Goal: Find specific page/section: Find specific page/section

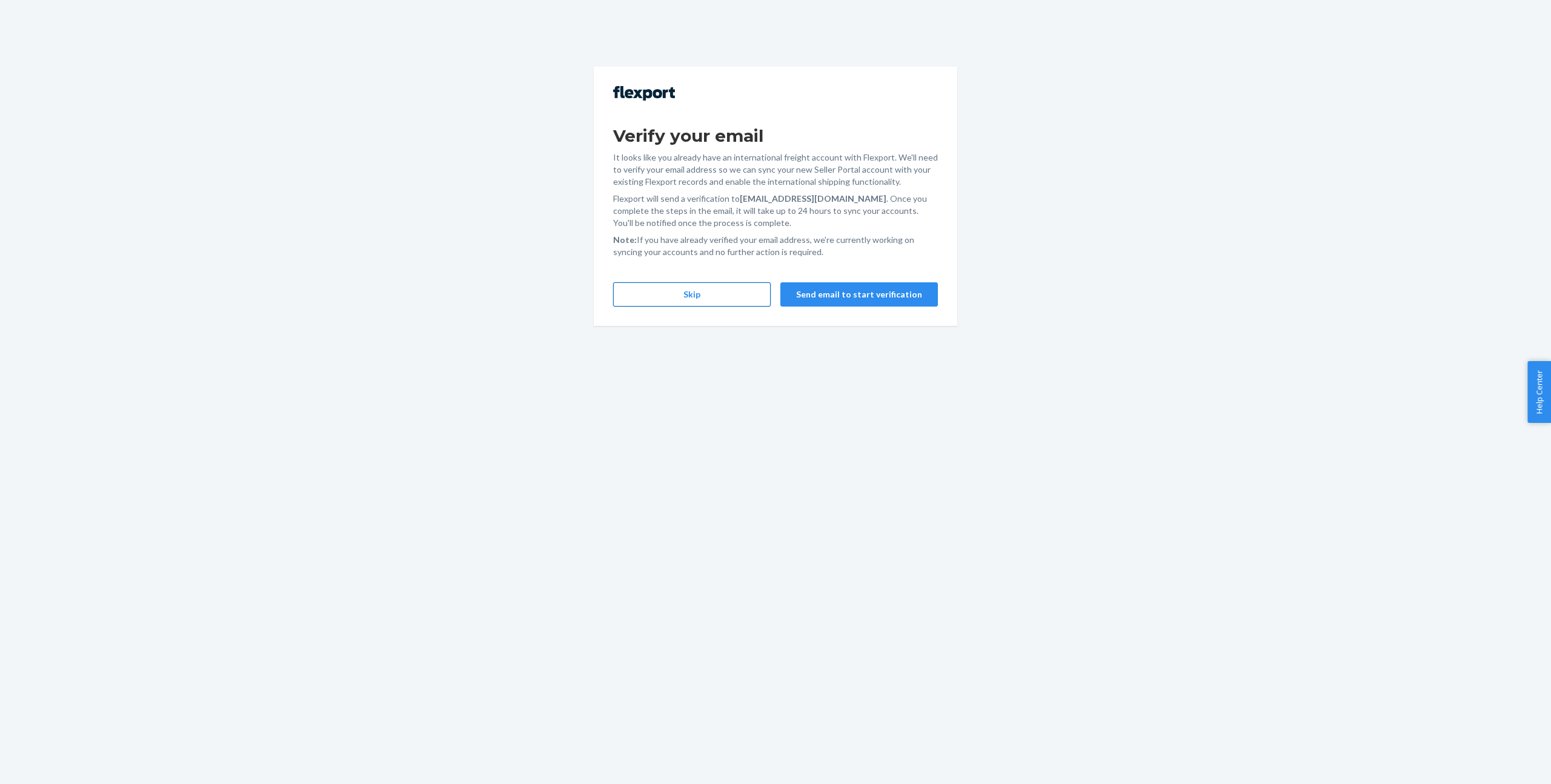
click at [670, 296] on button "Skip" at bounding box center [692, 294] width 158 height 25
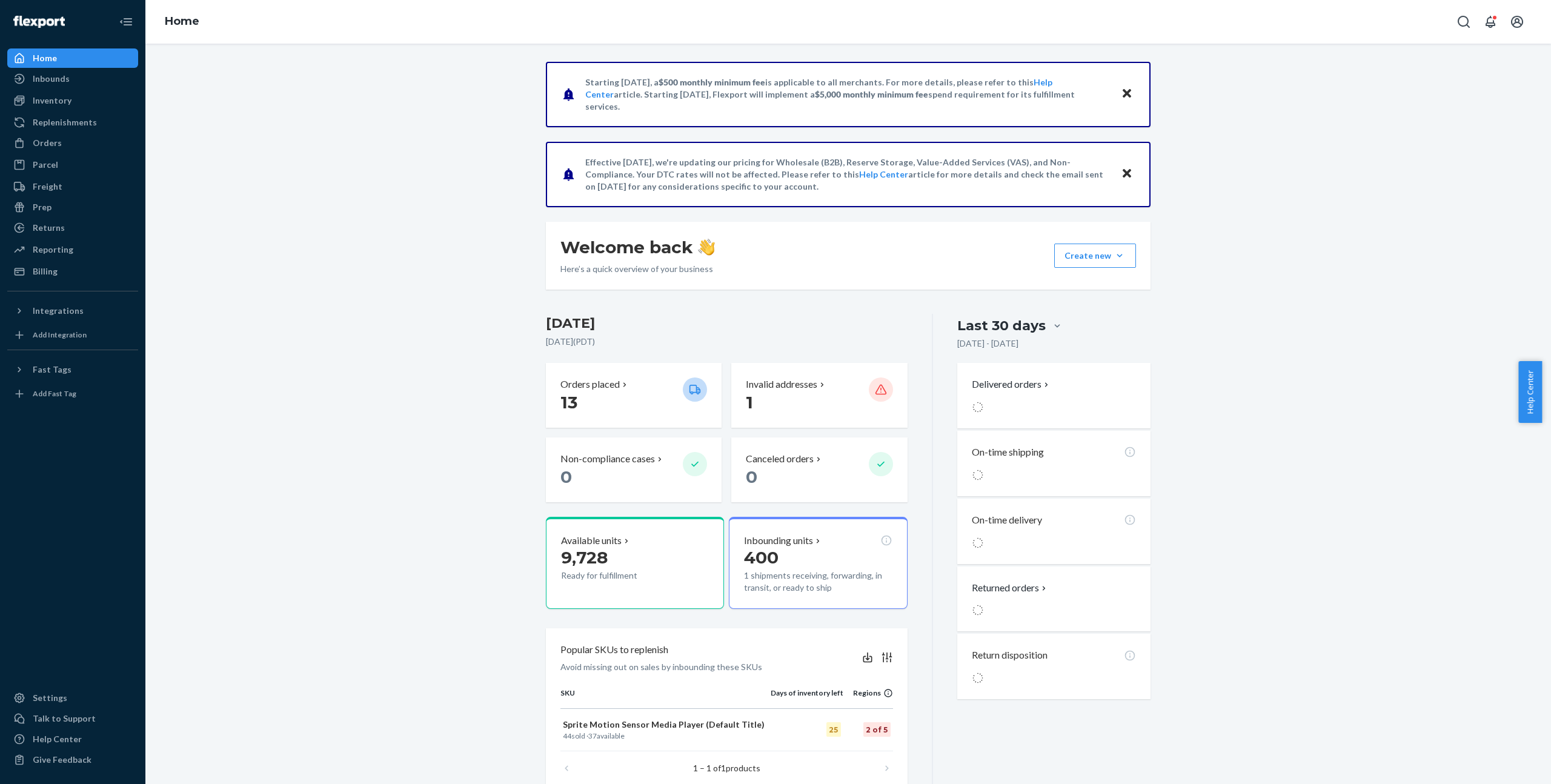
click at [330, 161] on div "Starting [DATE], a $500 monthly minimum fee is applicable to all merchants. For…" at bounding box center [847, 438] width 1387 height 752
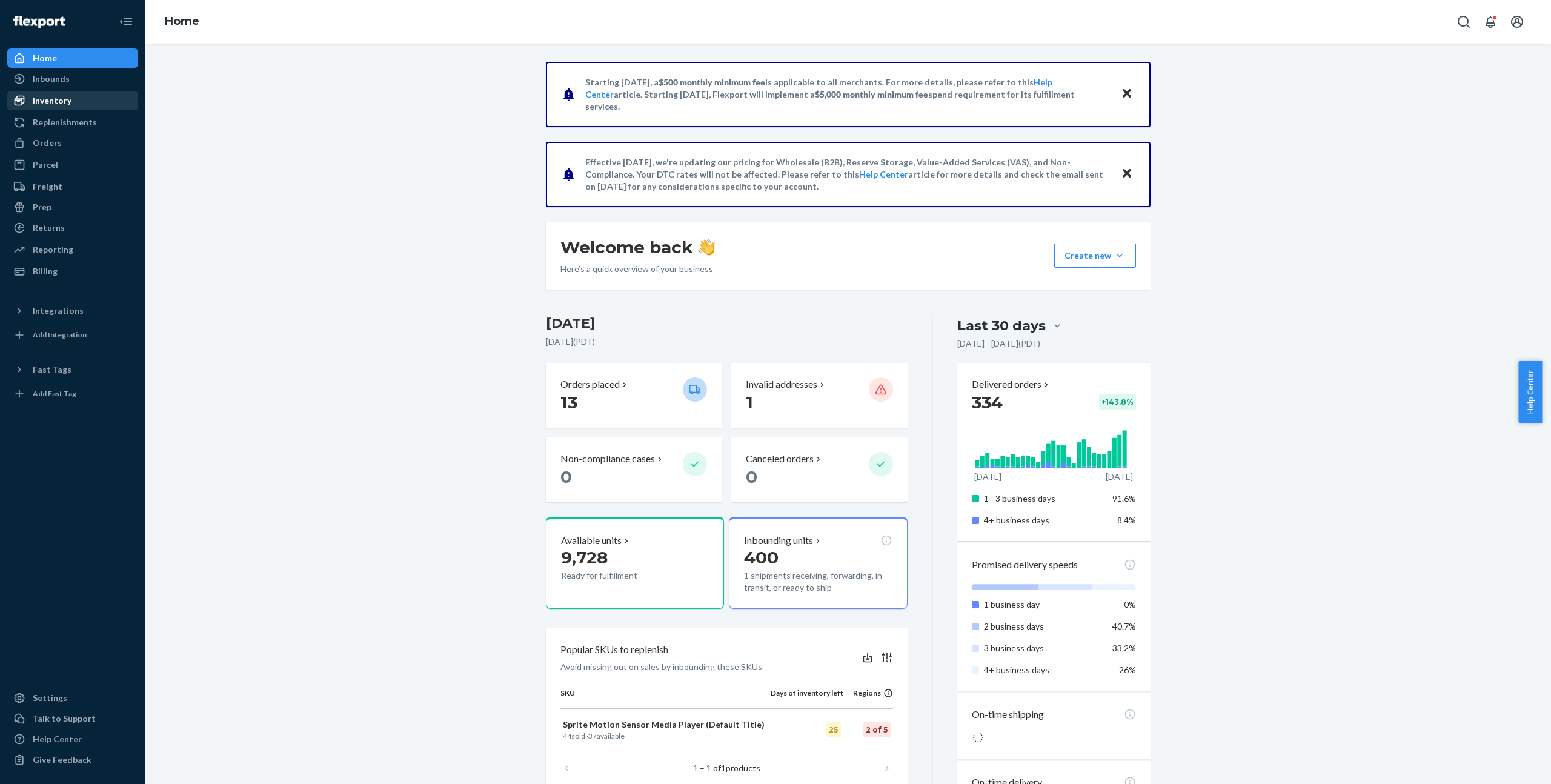
click at [72, 101] on div "Inventory" at bounding box center [73, 100] width 129 height 17
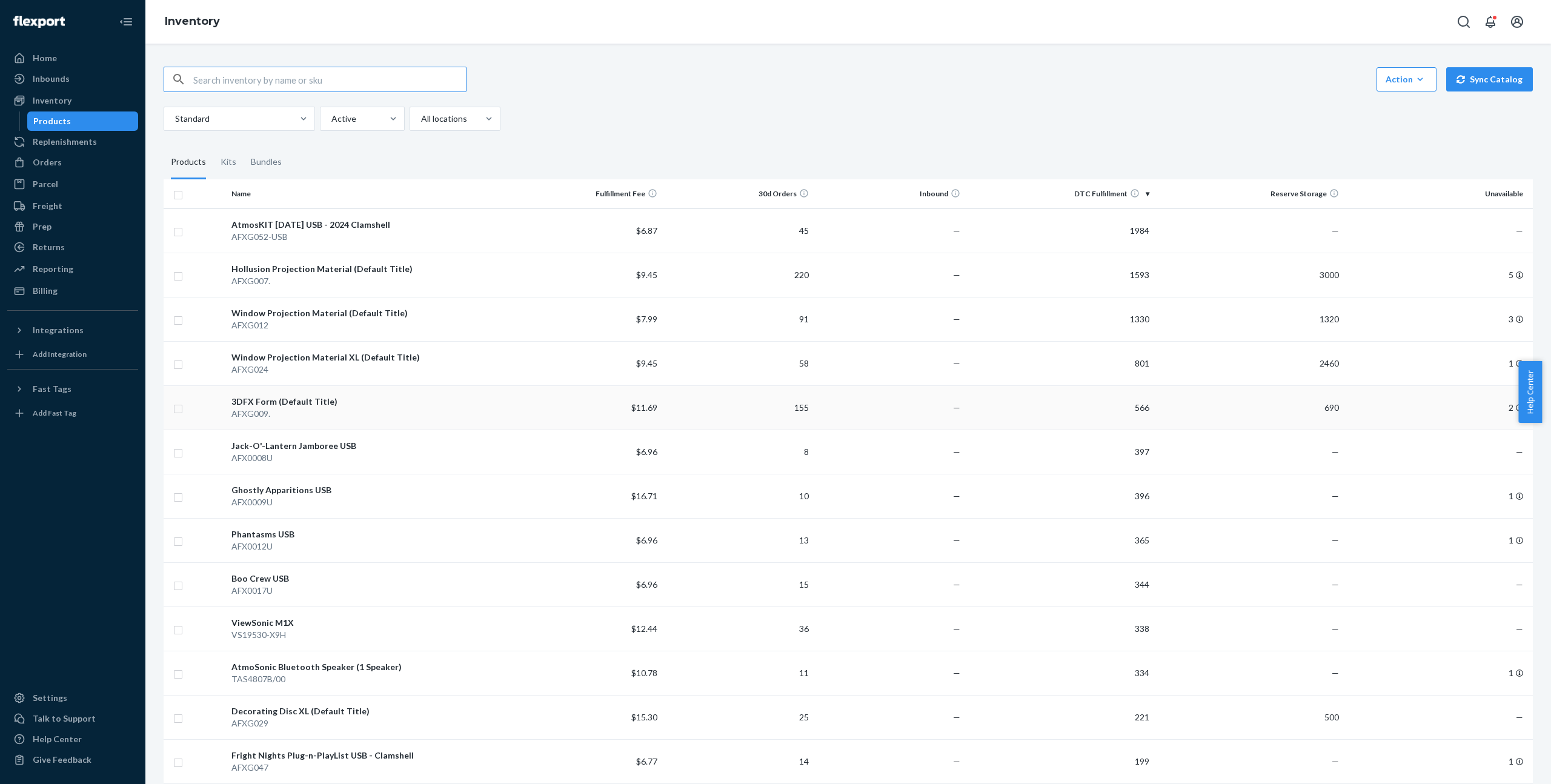
click at [294, 399] on div "3DFX Form (Default Title)" at bounding box center [368, 401] width 274 height 12
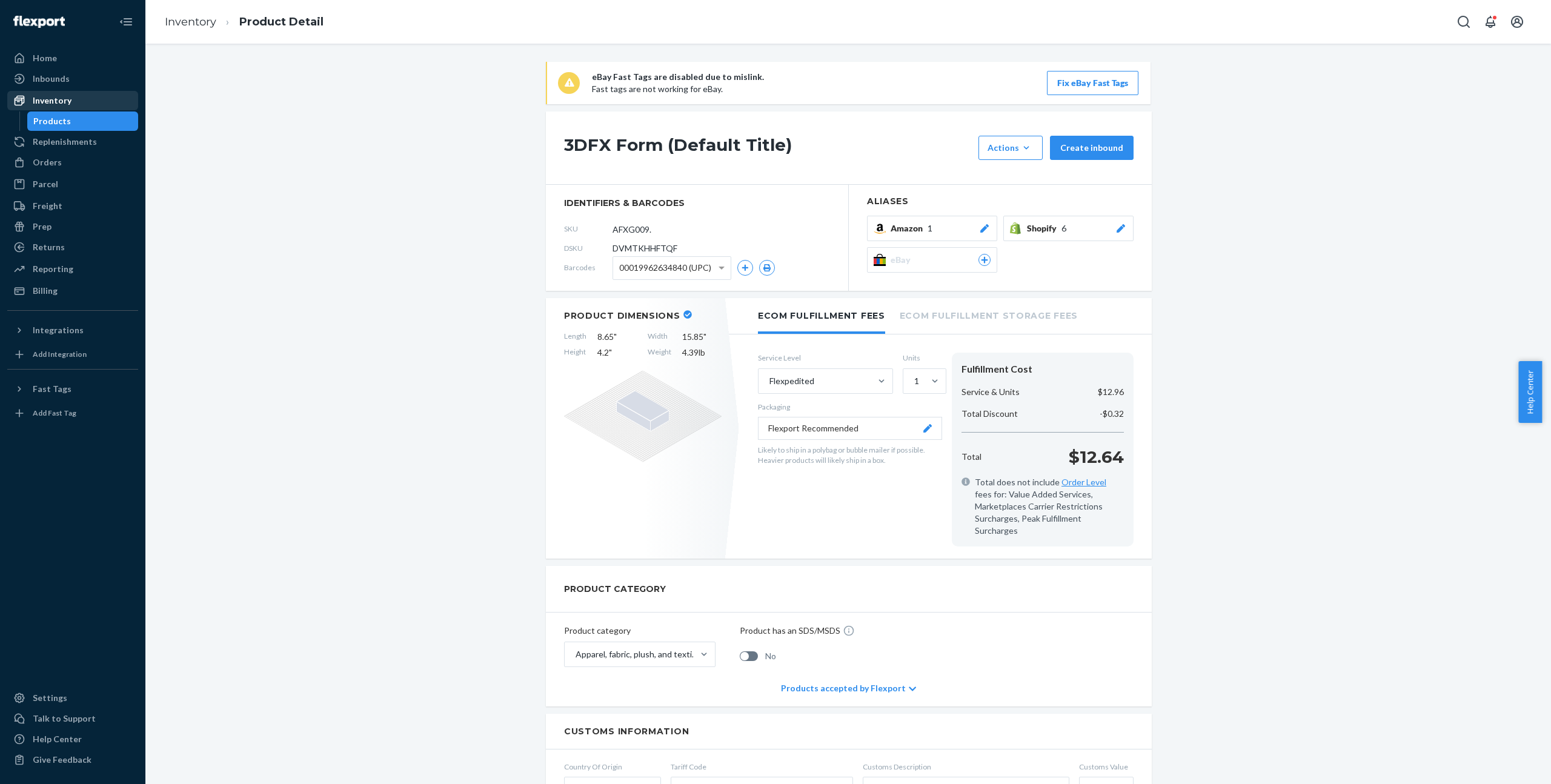
click at [97, 100] on div "Inventory" at bounding box center [73, 100] width 129 height 17
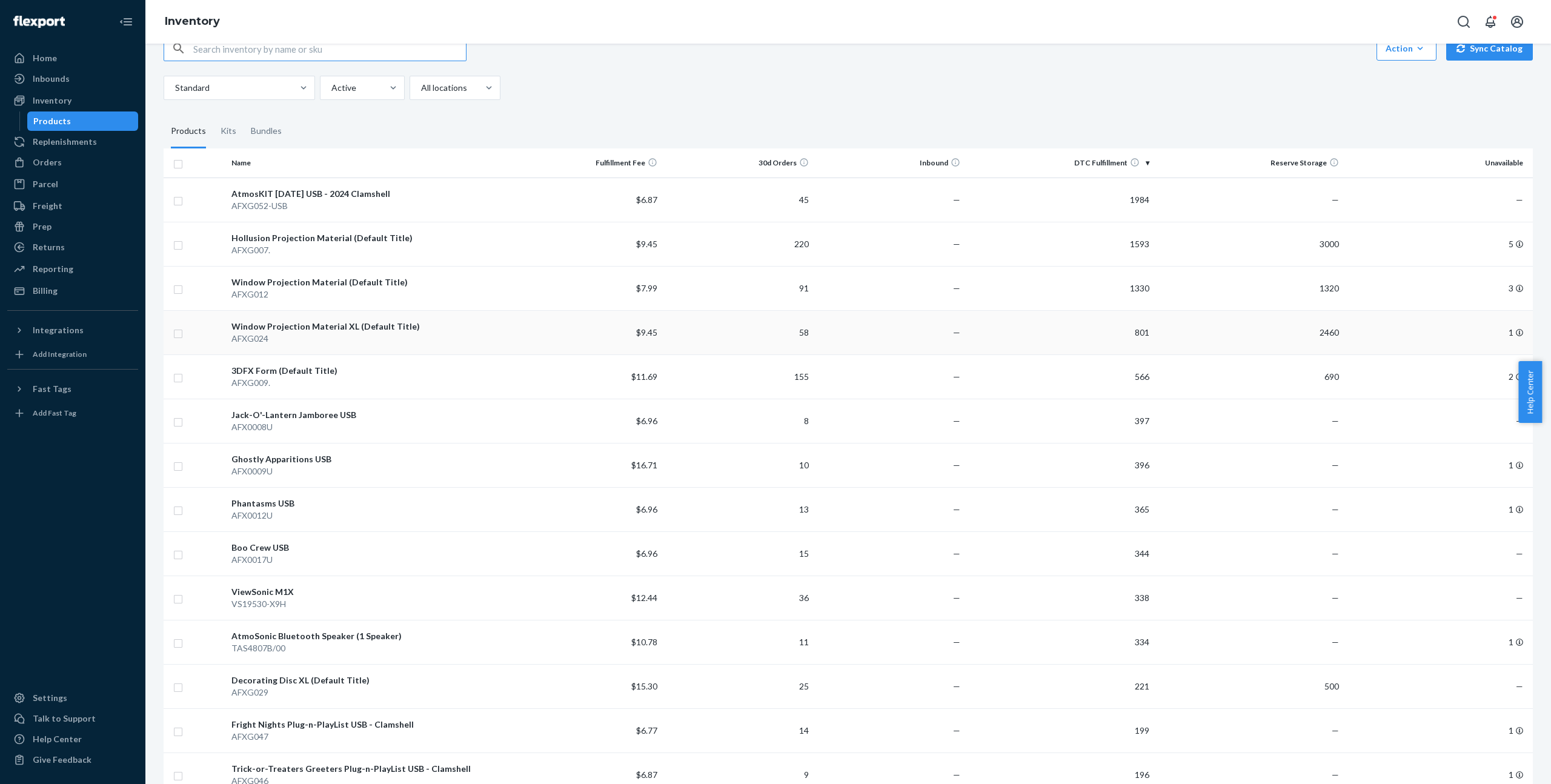
scroll to position [39, 0]
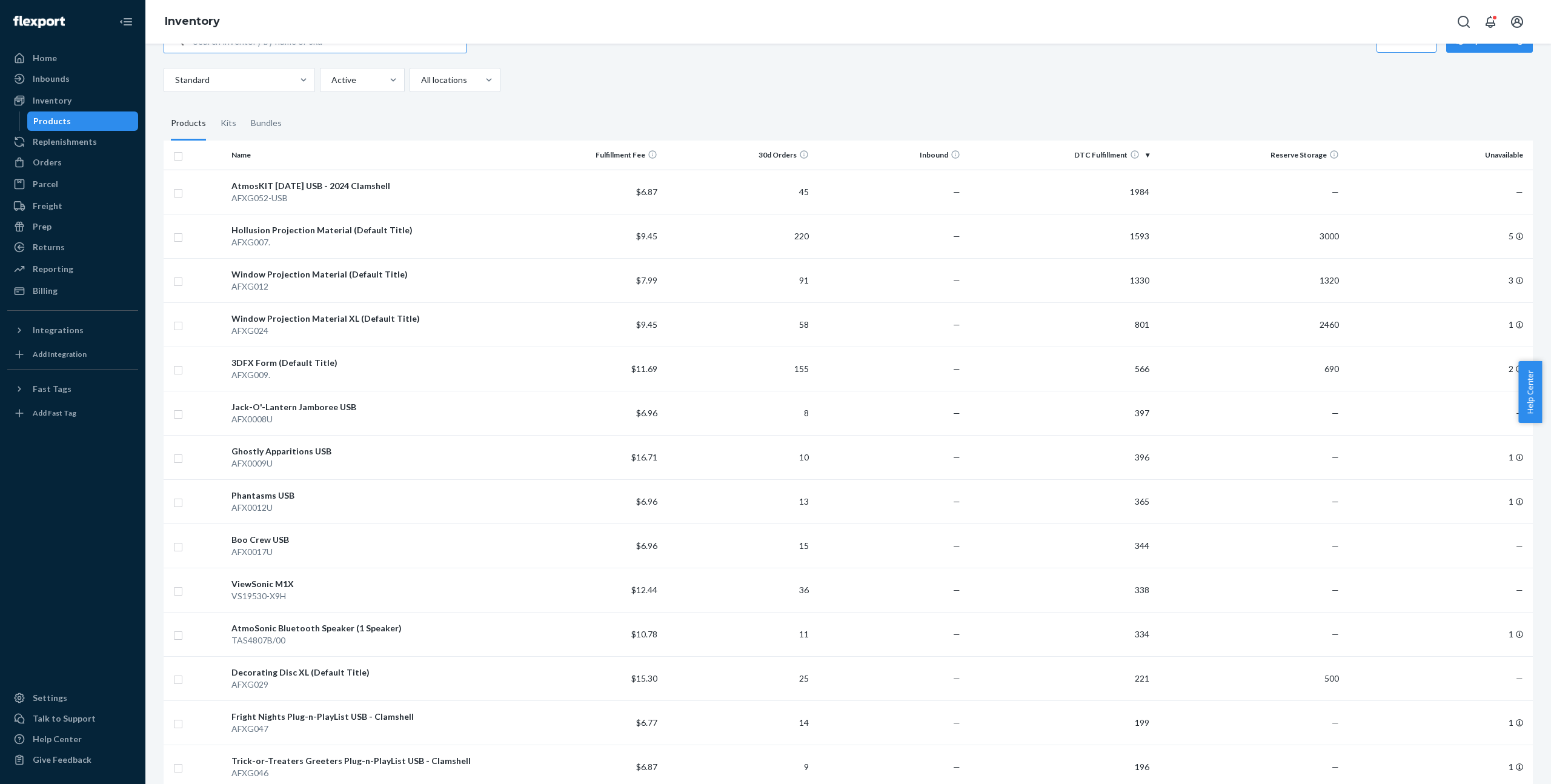
click at [698, 108] on fieldset "Products Kits Bundles" at bounding box center [848, 124] width 1369 height 34
